Goal: Information Seeking & Learning: Learn about a topic

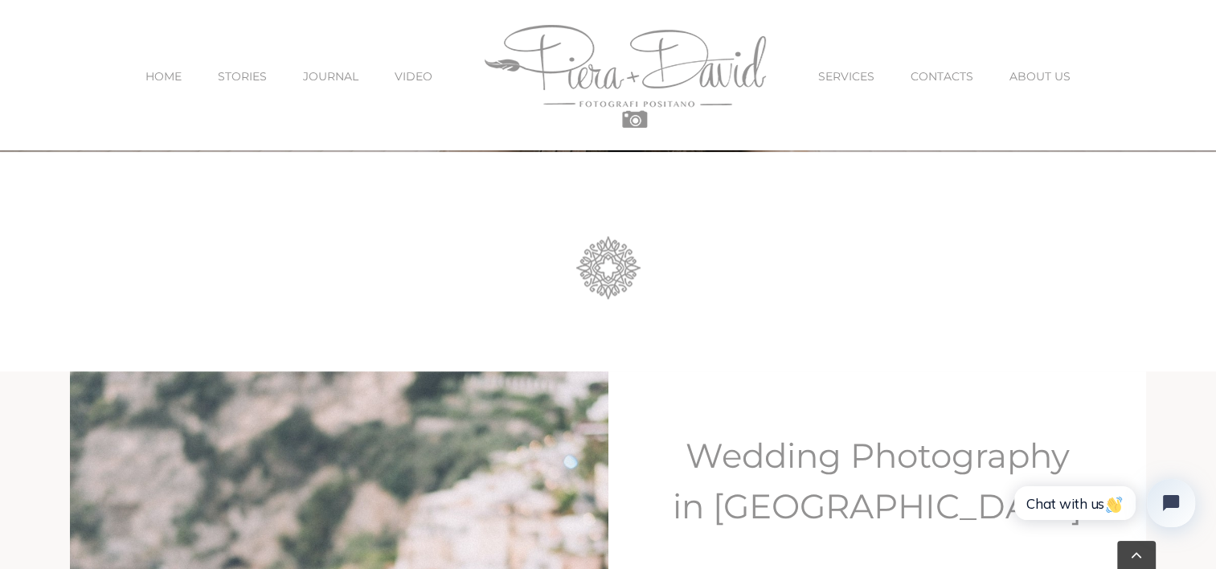
scroll to position [1710, 0]
click at [180, 73] on span "HOME" at bounding box center [163, 76] width 36 height 11
click at [823, 71] on span "SERVICES" at bounding box center [846, 76] width 56 height 11
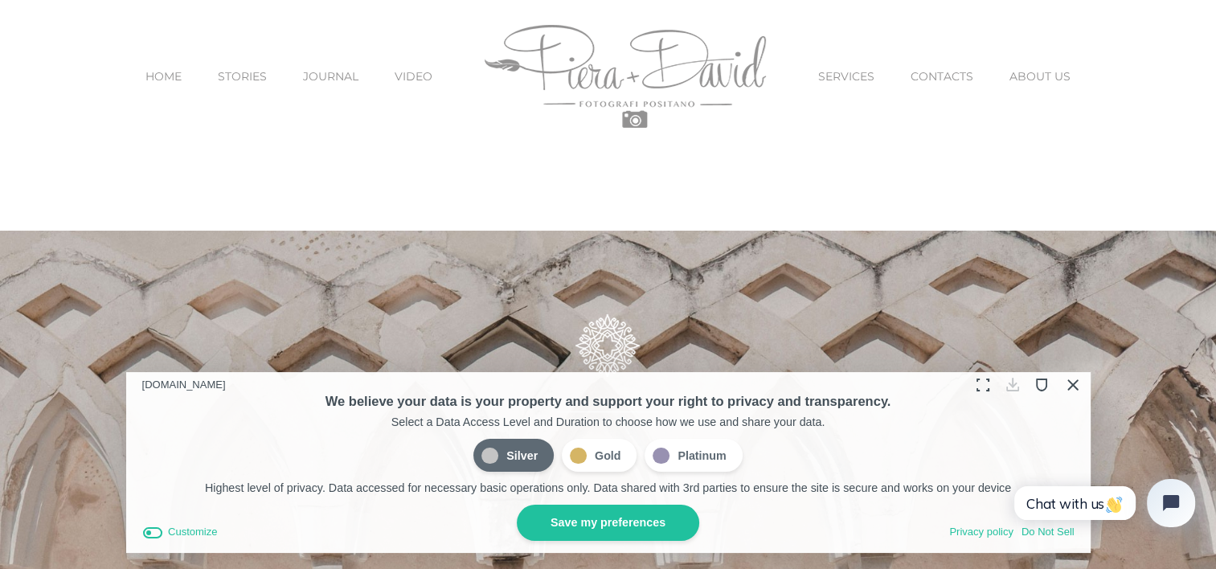
click at [587, 520] on button "Save my preferences" at bounding box center [608, 523] width 182 height 36
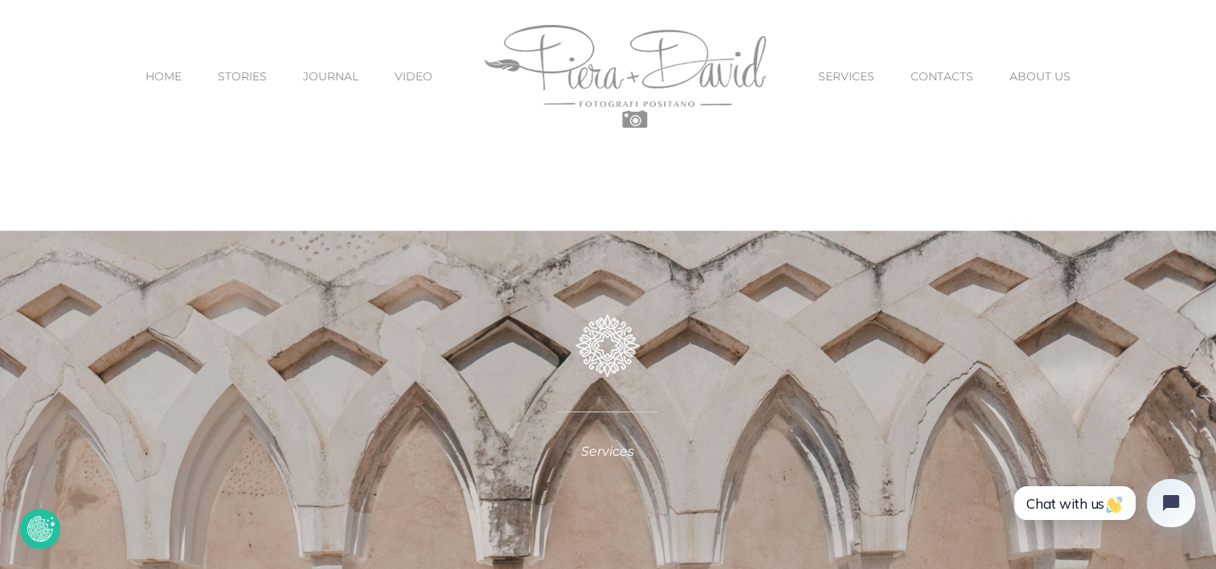
click at [848, 77] on span "SERVICES" at bounding box center [846, 76] width 56 height 11
click at [935, 71] on span "CONTACTS" at bounding box center [941, 76] width 63 height 11
click at [1038, 71] on span "ABOUT US" at bounding box center [1039, 76] width 61 height 11
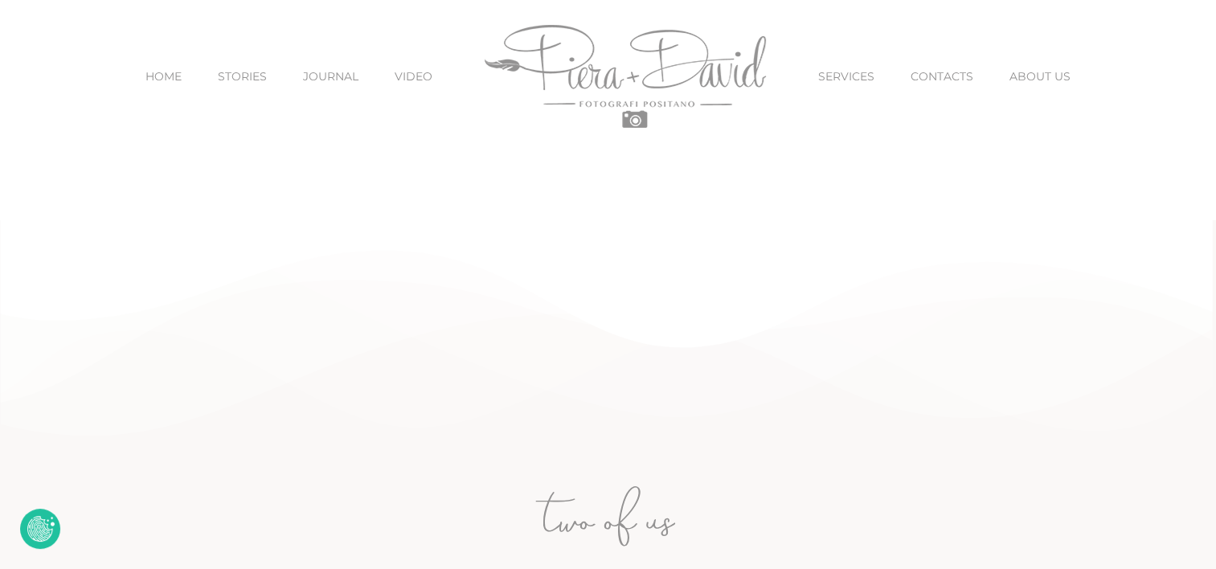
click at [255, 72] on span "STORIES" at bounding box center [242, 76] width 49 height 11
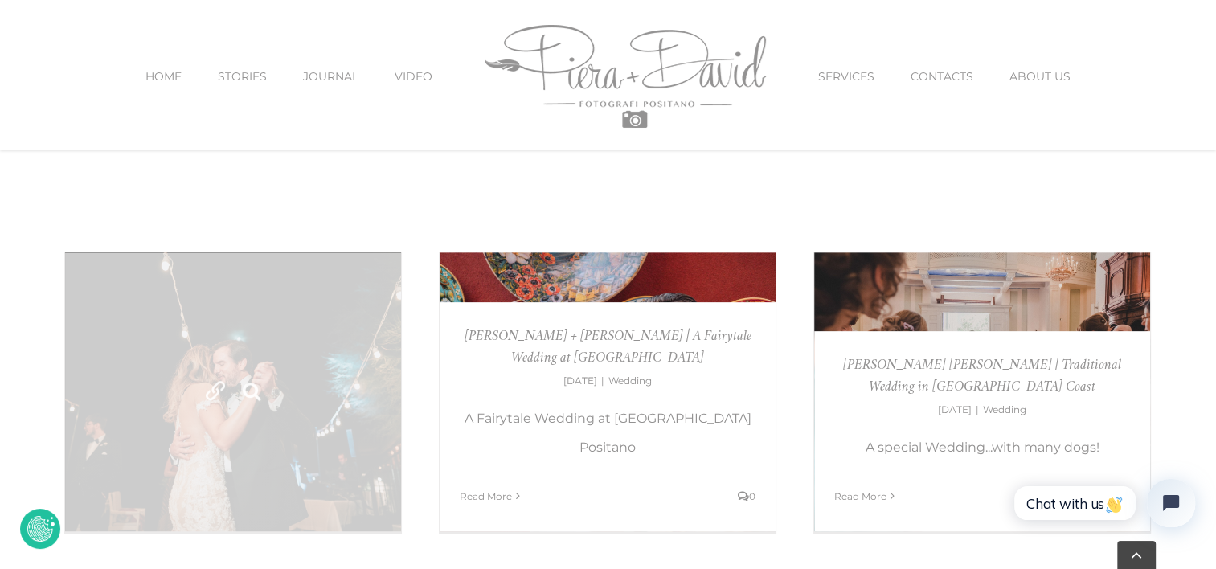
click at [325, 427] on link "Dave + Ally | A Dolce Vita Wedding at Hotel Santa Caterina, Amalfi" at bounding box center [233, 391] width 336 height 279
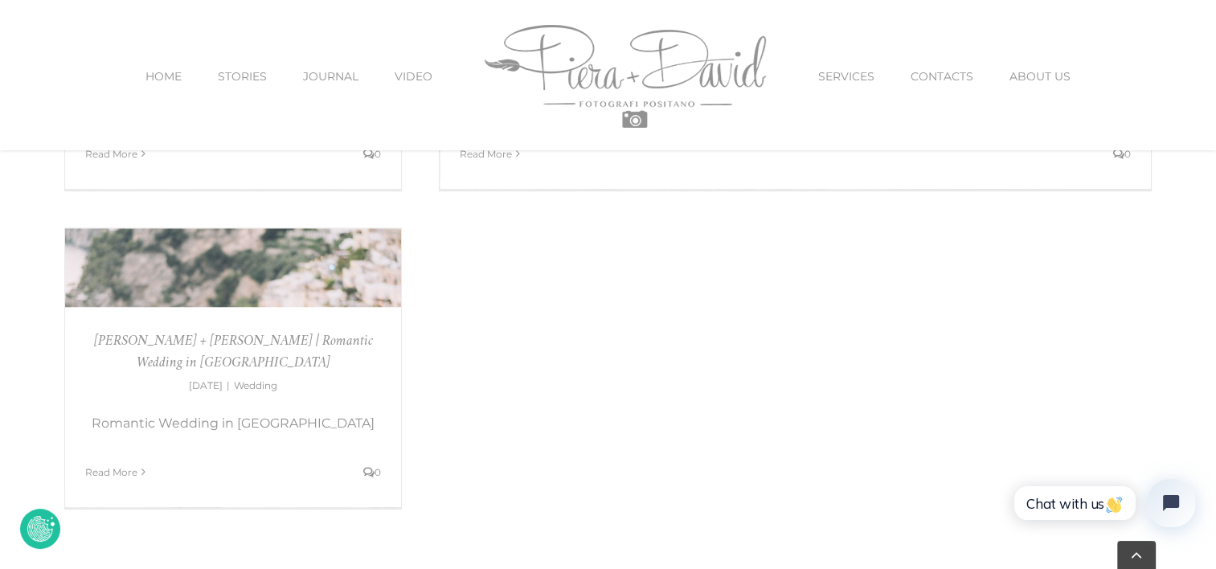
scroll to position [1205, 0]
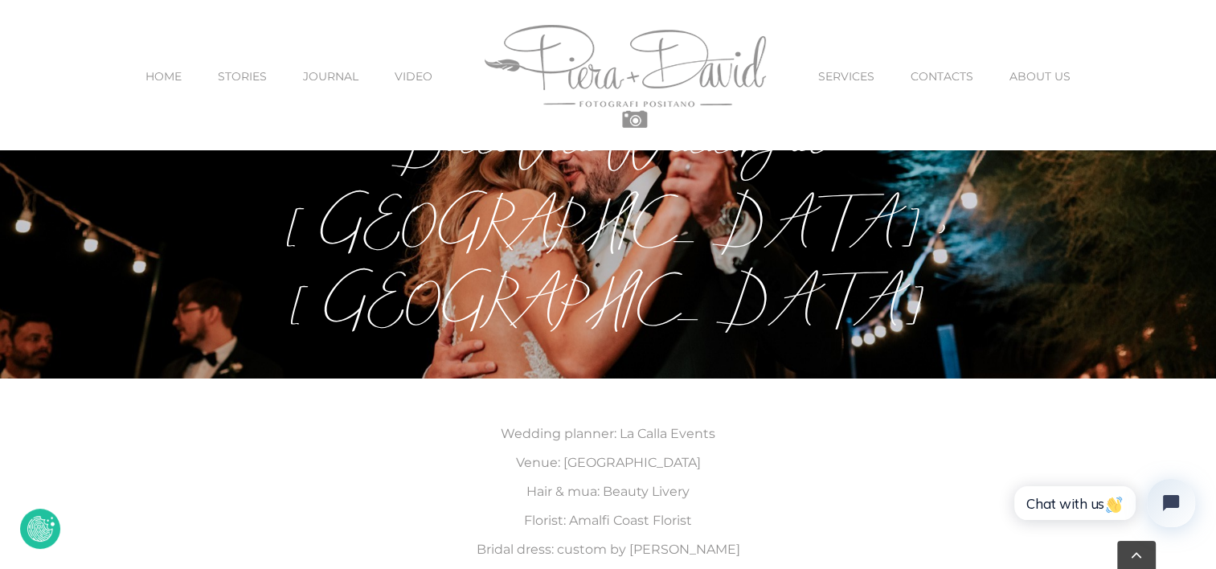
scroll to position [399, 0]
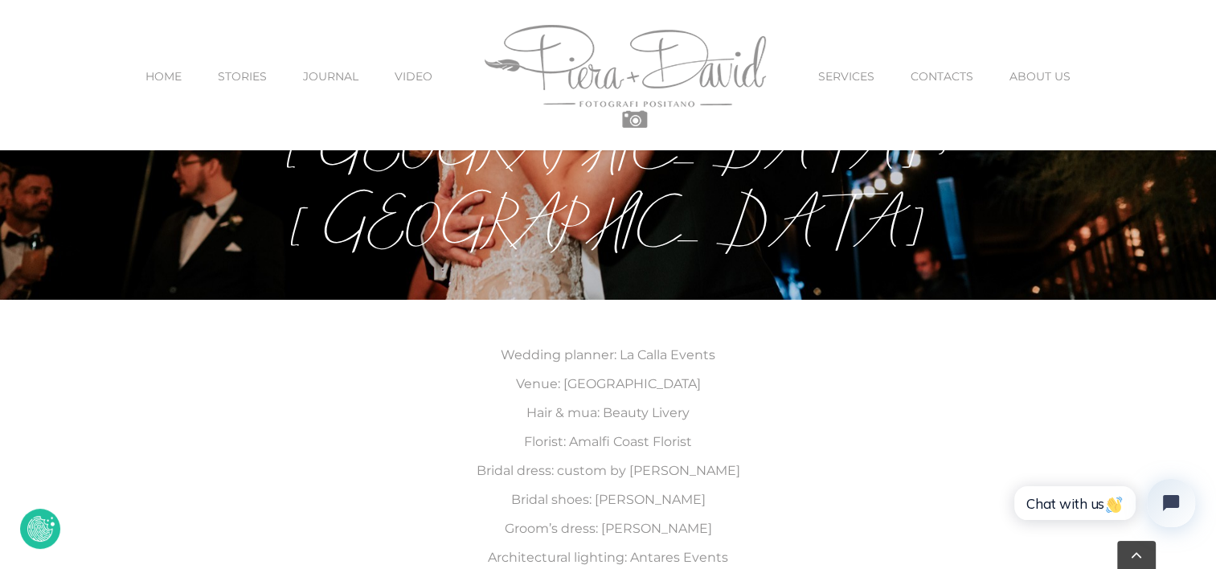
drag, startPoint x: 553, startPoint y: 385, endPoint x: 611, endPoint y: 381, distance: 58.0
click at [611, 381] on p "Wedding planner: La Calla Events Venue: Hotel Santa Caterina Amalfi Hair & mua:…" at bounding box center [608, 471] width 1216 height 260
click at [694, 383] on p "Wedding planner: La Calla Events Venue: Hotel Santa Caterina Amalfi Hair & mua:…" at bounding box center [608, 471] width 1216 height 260
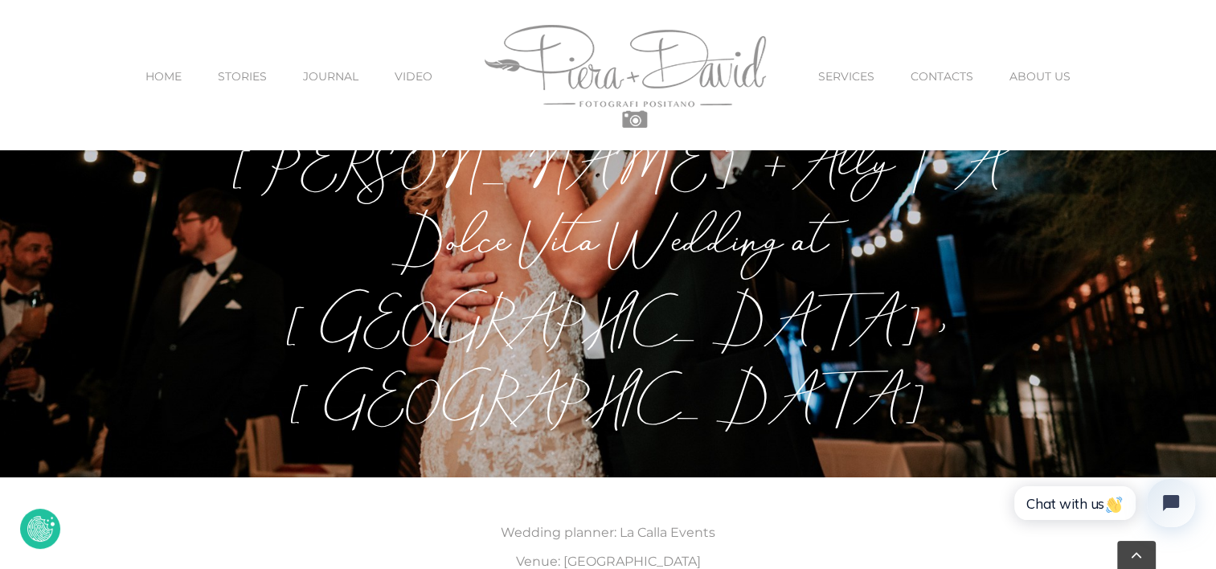
scroll to position [0, 0]
